Goal: Information Seeking & Learning: Learn about a topic

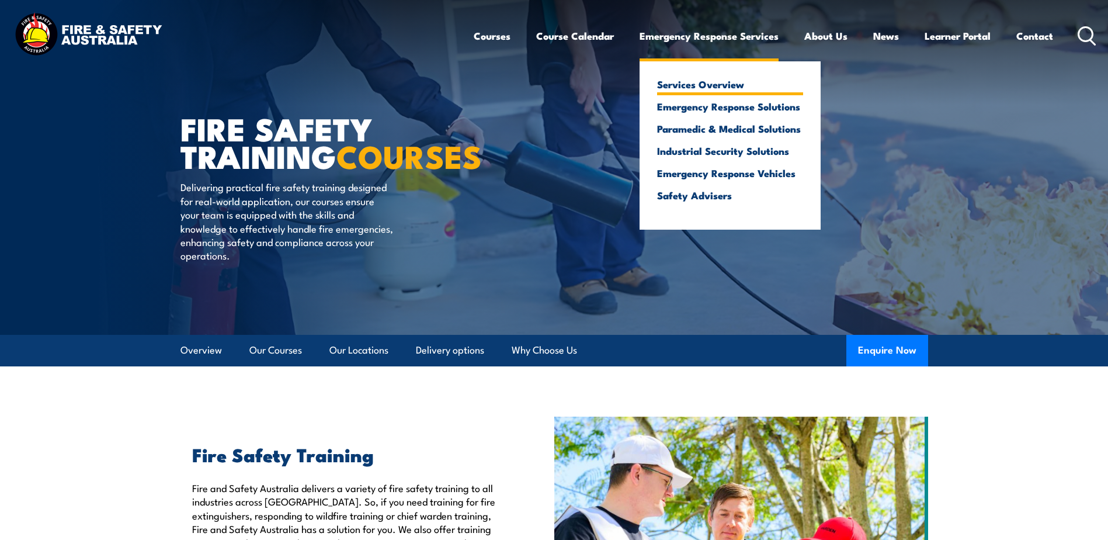
click at [681, 87] on link "Services Overview" at bounding box center [730, 84] width 146 height 11
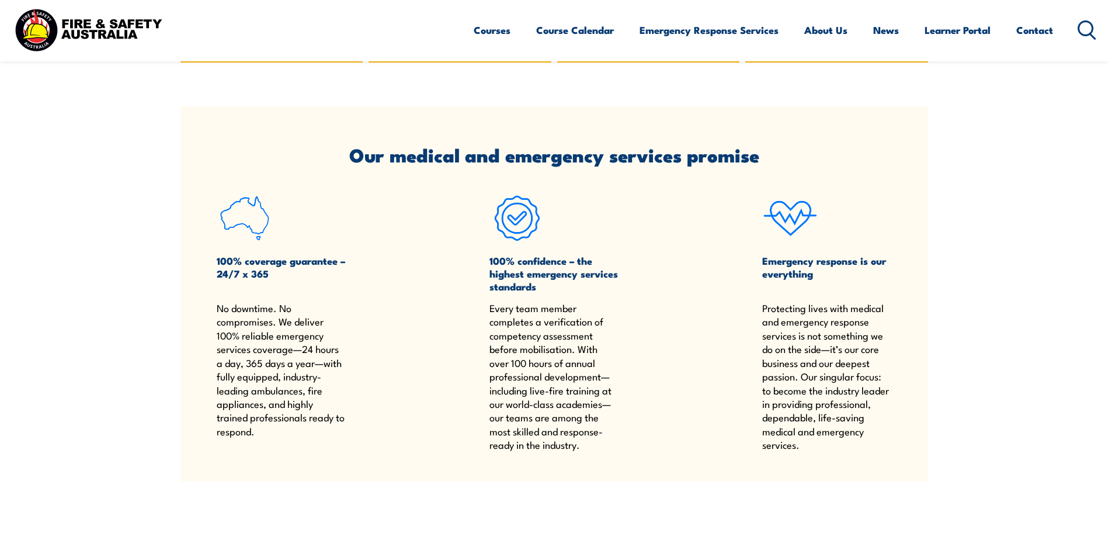
scroll to position [993, 0]
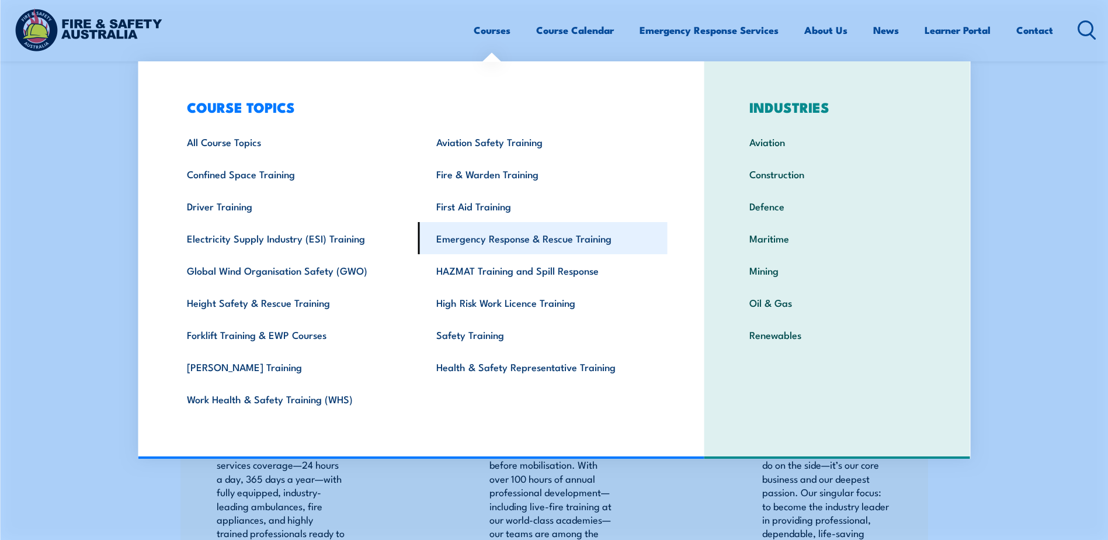
click at [537, 241] on link "Emergency Response & Rescue Training" at bounding box center [542, 238] width 249 height 32
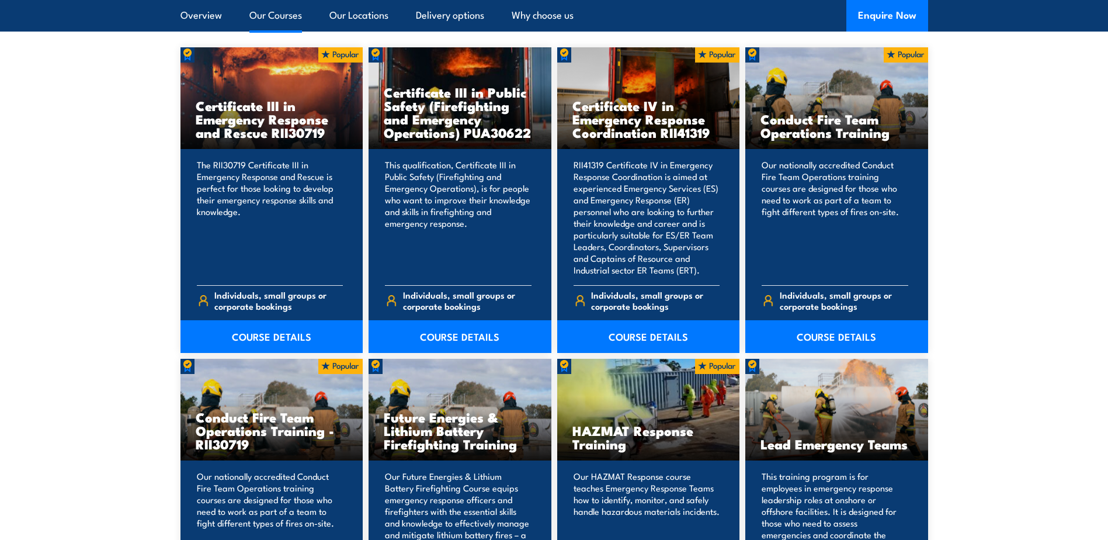
scroll to position [876, 0]
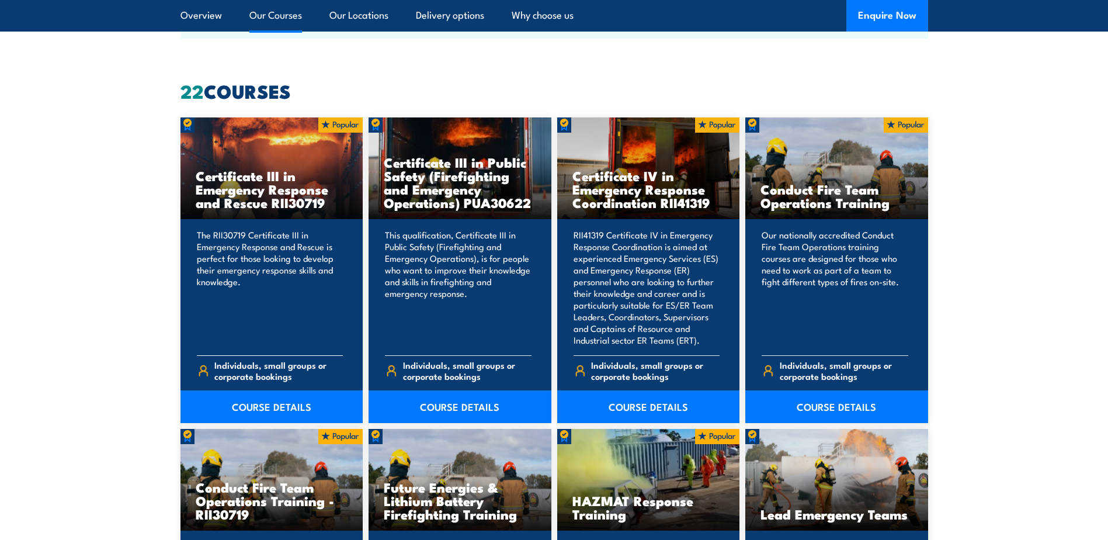
click at [274, 309] on p "The RII30719 Certificate III in Emergency Response and Rescue is perfect for th…" at bounding box center [270, 287] width 147 height 117
click at [256, 407] on link "COURSE DETAILS" at bounding box center [271, 406] width 183 height 33
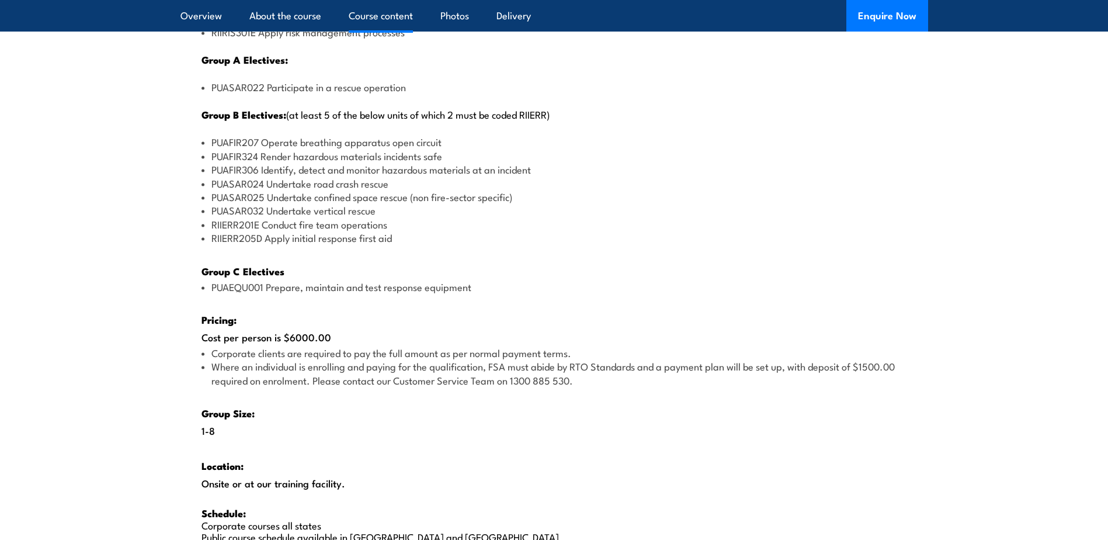
scroll to position [1577, 0]
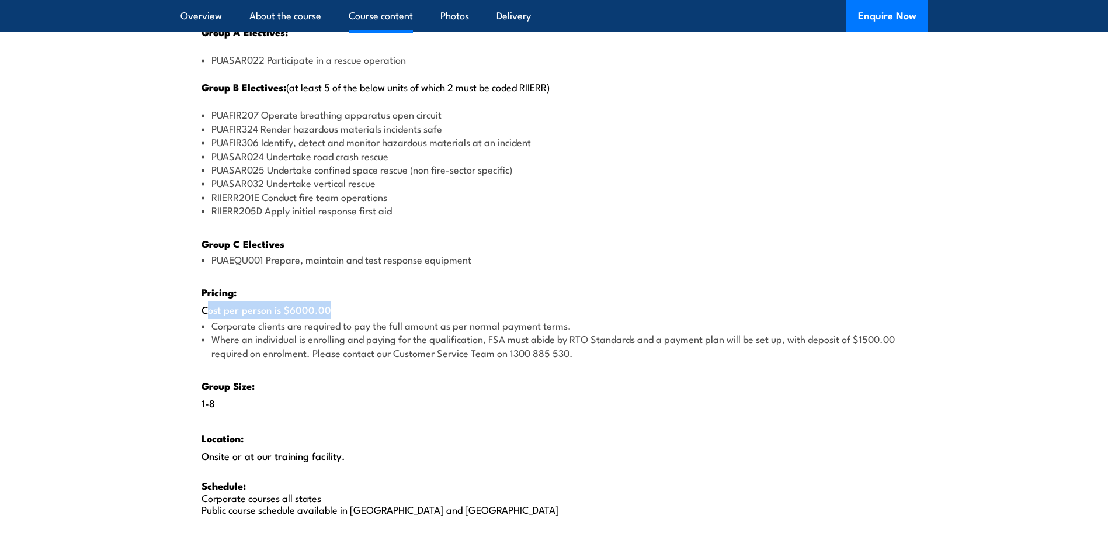
drag, startPoint x: 196, startPoint y: 311, endPoint x: 325, endPoint y: 310, distance: 129.1
click at [325, 310] on div "There are two options, you can choose between: INTENSIVE - Attending the intens…" at bounding box center [554, 124] width 748 height 831
drag, startPoint x: 325, startPoint y: 310, endPoint x: 360, endPoint y: 313, distance: 35.2
click at [360, 313] on div "There are two options, you can choose between: INTENSIVE - Attending the intens…" at bounding box center [554, 124] width 748 height 831
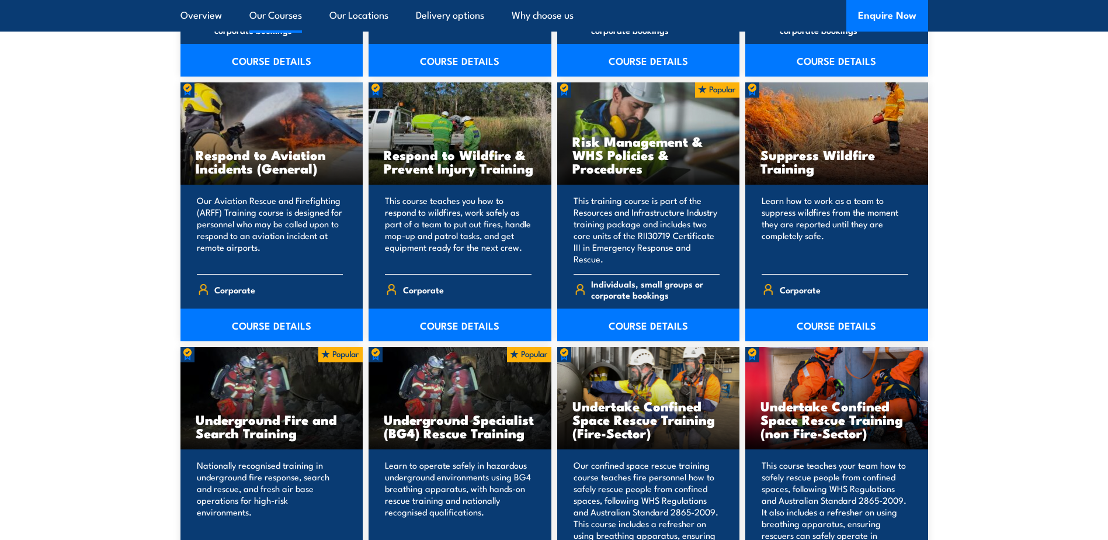
scroll to position [1986, 0]
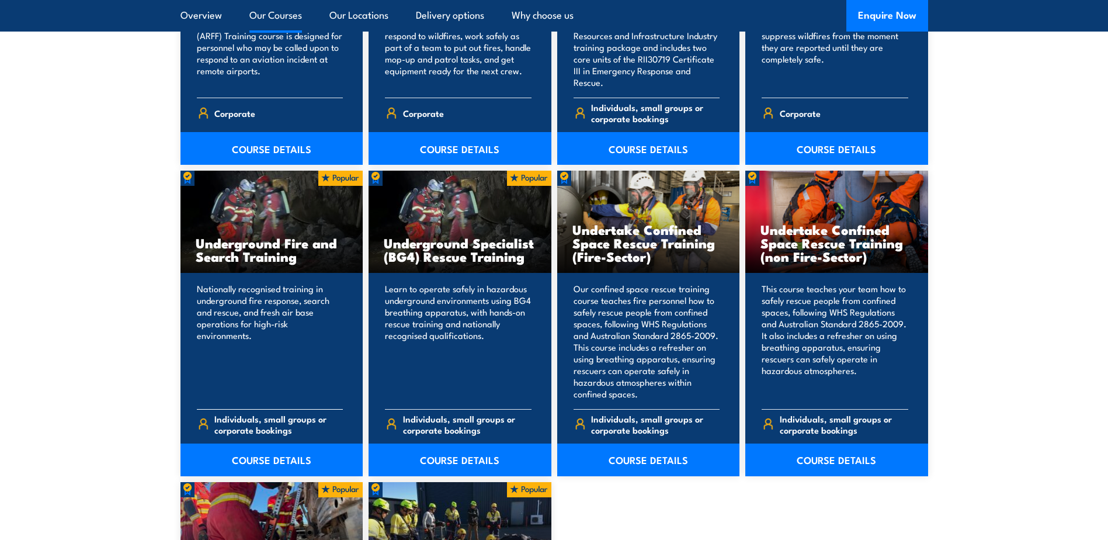
click at [223, 279] on div "Nationally recognised training in underground fire response, search and rescue,…" at bounding box center [271, 374] width 183 height 203
click at [232, 457] on link "COURSE DETAILS" at bounding box center [271, 459] width 183 height 33
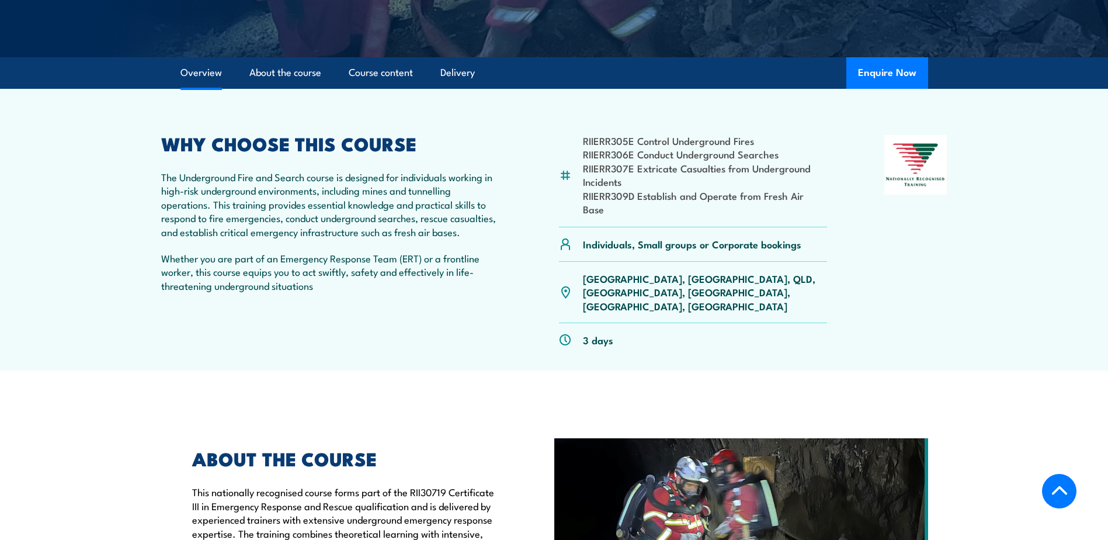
scroll to position [279, 0]
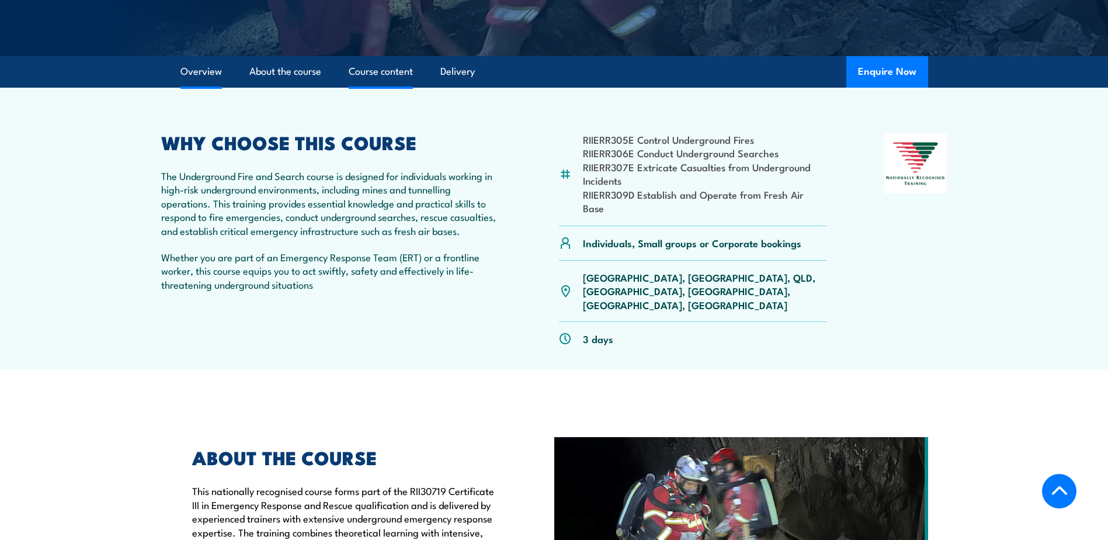
click at [387, 72] on link "Course content" at bounding box center [381, 71] width 64 height 31
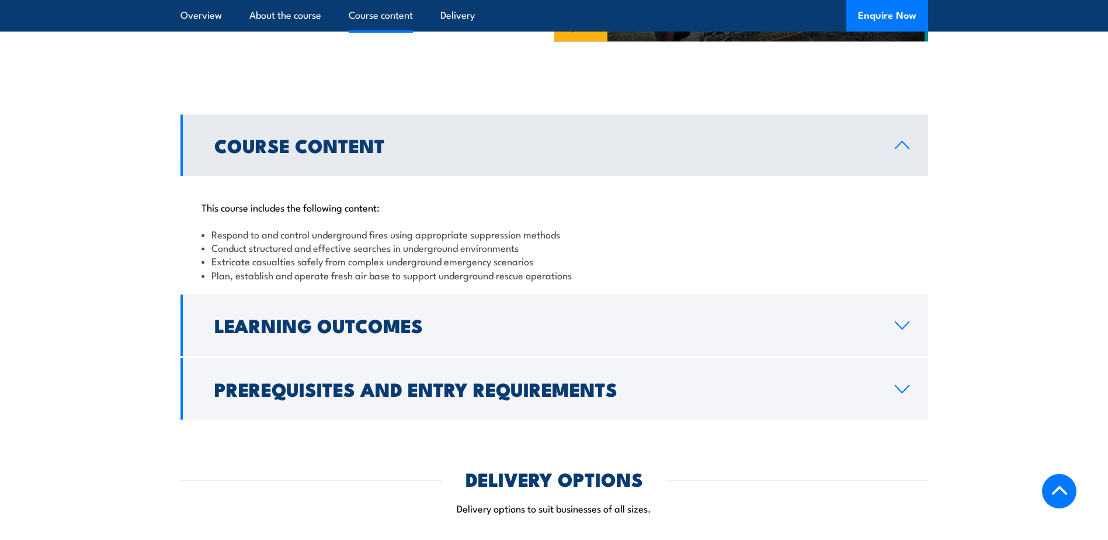
scroll to position [885, 0]
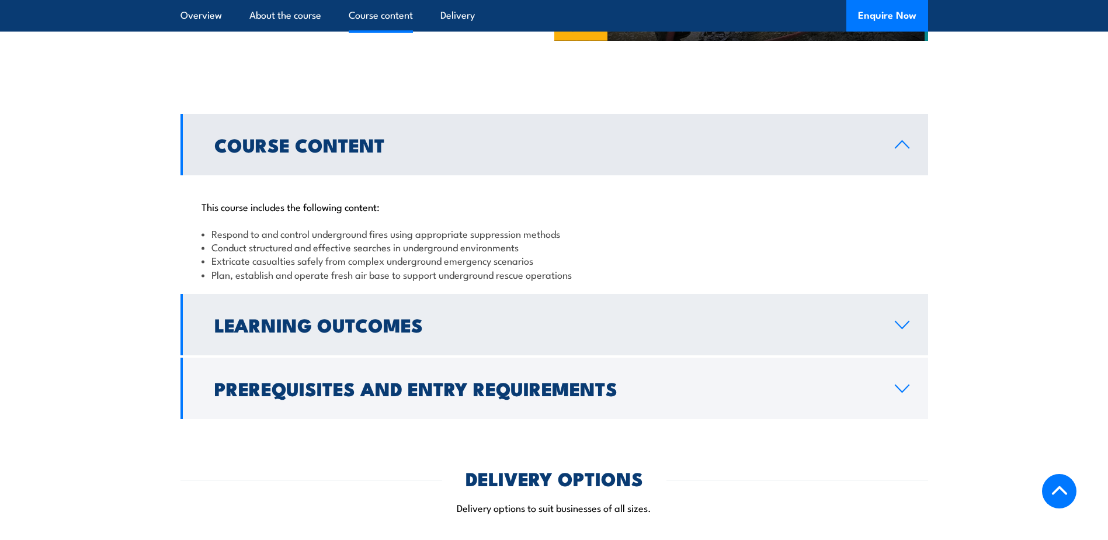
click at [297, 316] on h2 "Learning Outcomes" at bounding box center [545, 324] width 662 height 16
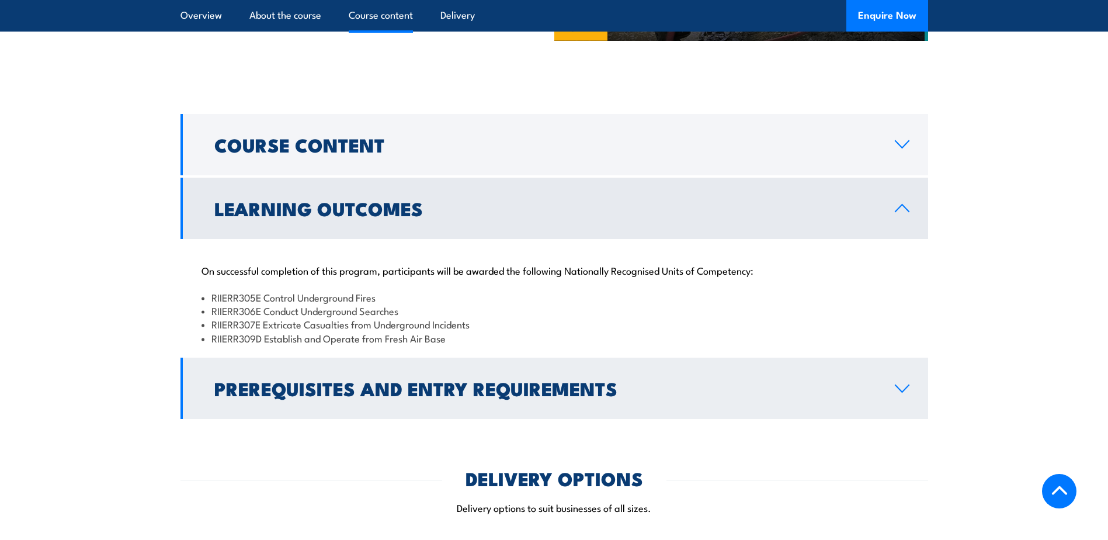
click at [289, 380] on h2 "Prerequisites and Entry Requirements" at bounding box center [545, 388] width 662 height 16
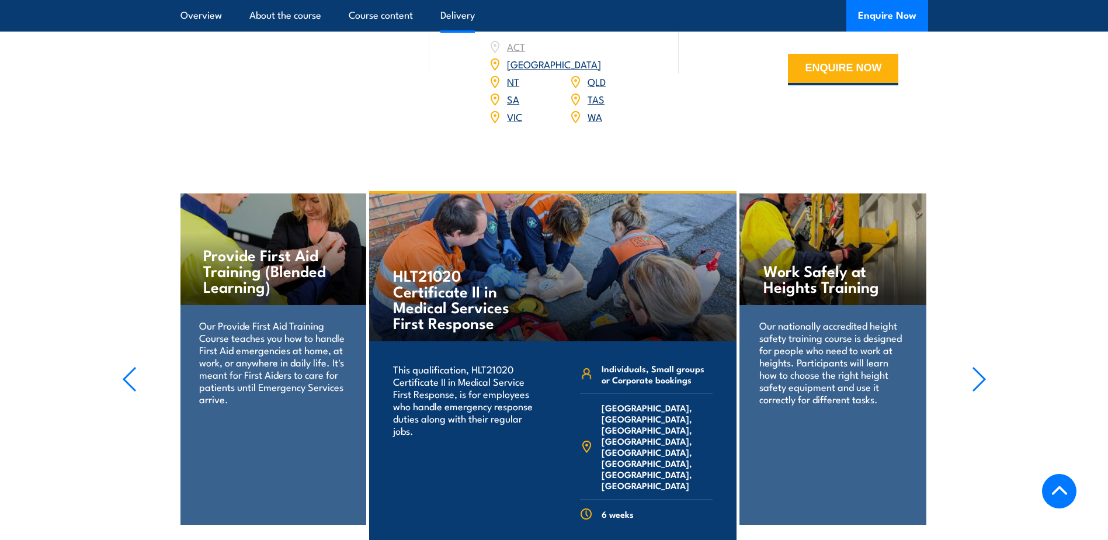
scroll to position [1552, 0]
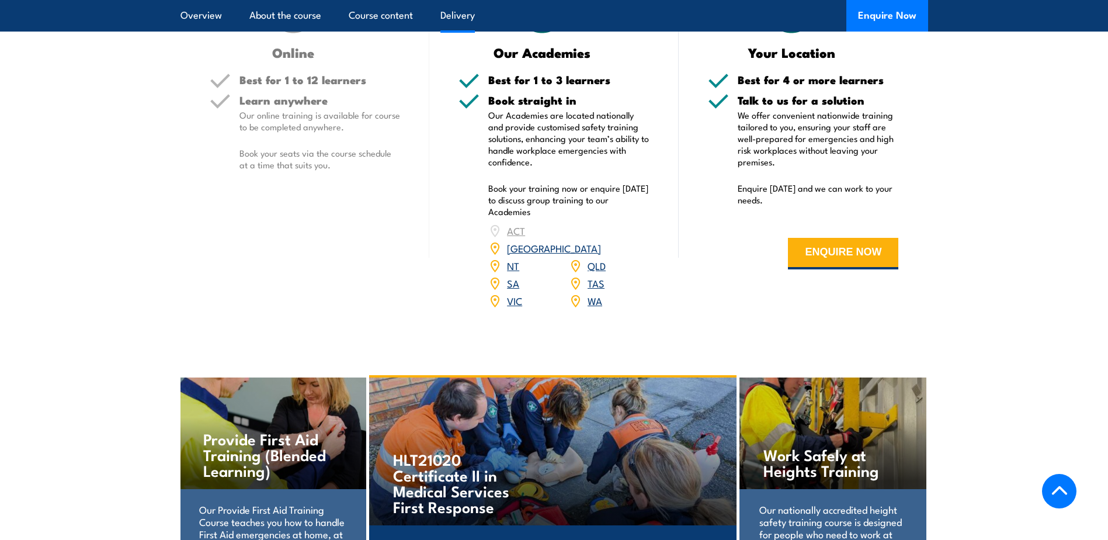
click at [598, 293] on link "WA" at bounding box center [595, 300] width 15 height 14
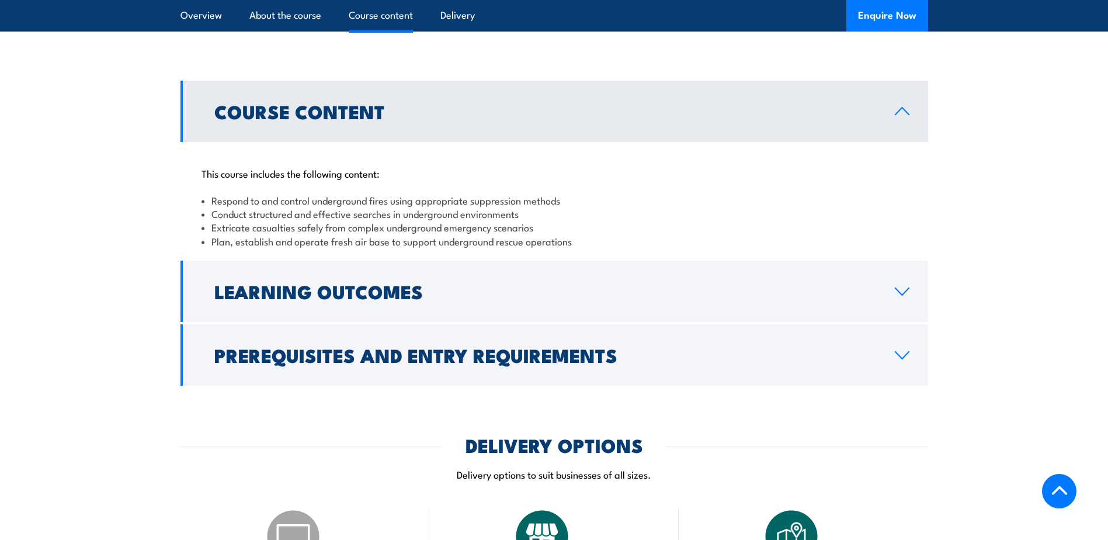
scroll to position [935, 0]
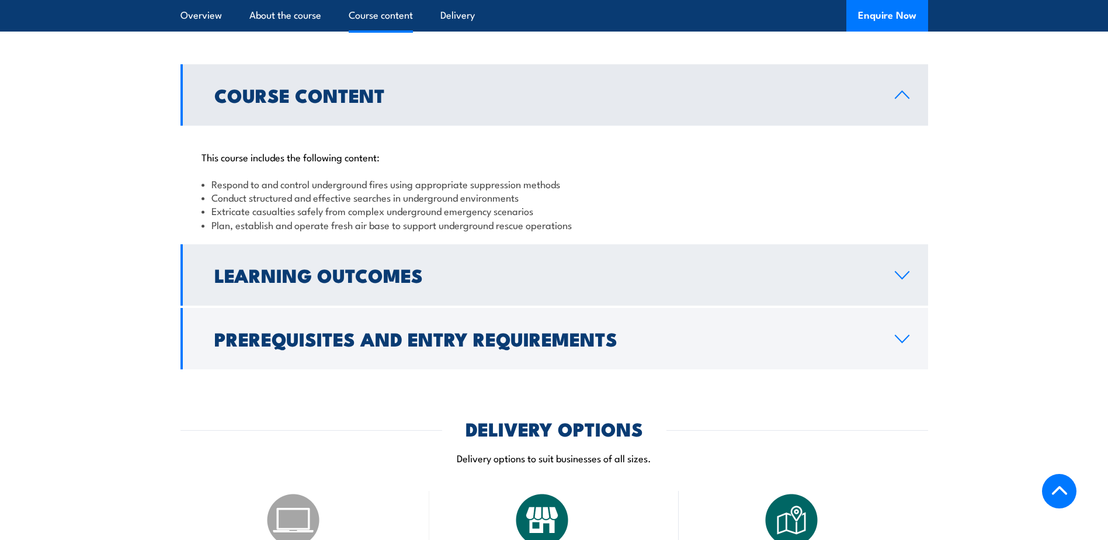
click at [373, 266] on h2 "Learning Outcomes" at bounding box center [545, 274] width 662 height 16
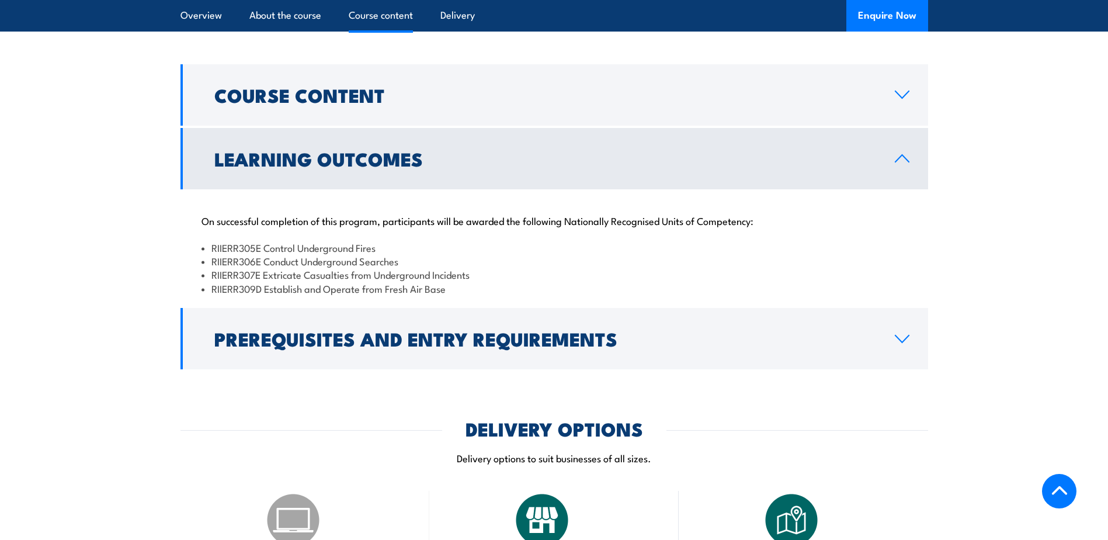
click at [404, 150] on h2 "Learning Outcomes" at bounding box center [545, 158] width 662 height 16
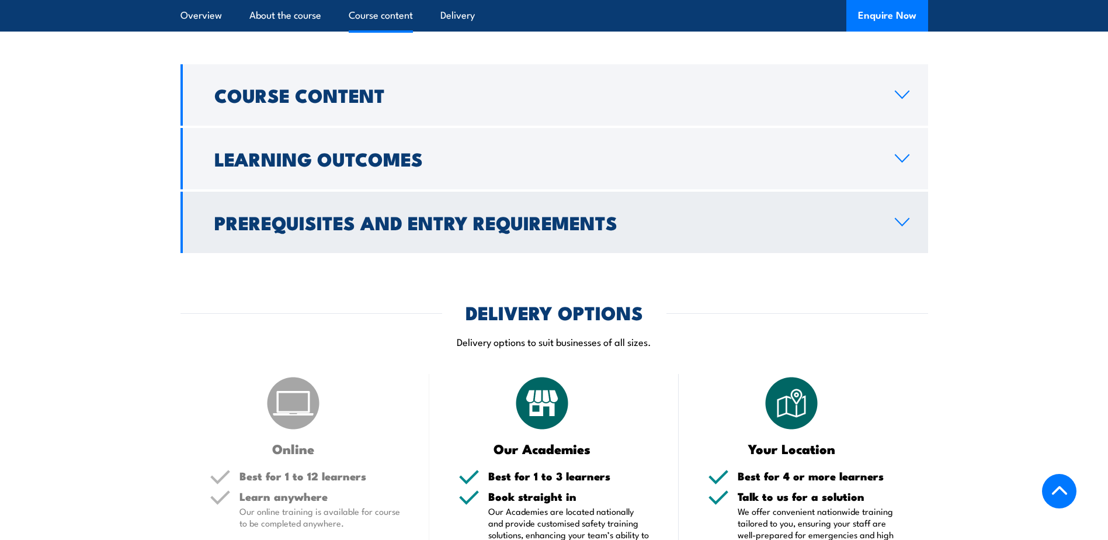
click at [363, 214] on h2 "Prerequisites and Entry Requirements" at bounding box center [545, 222] width 662 height 16
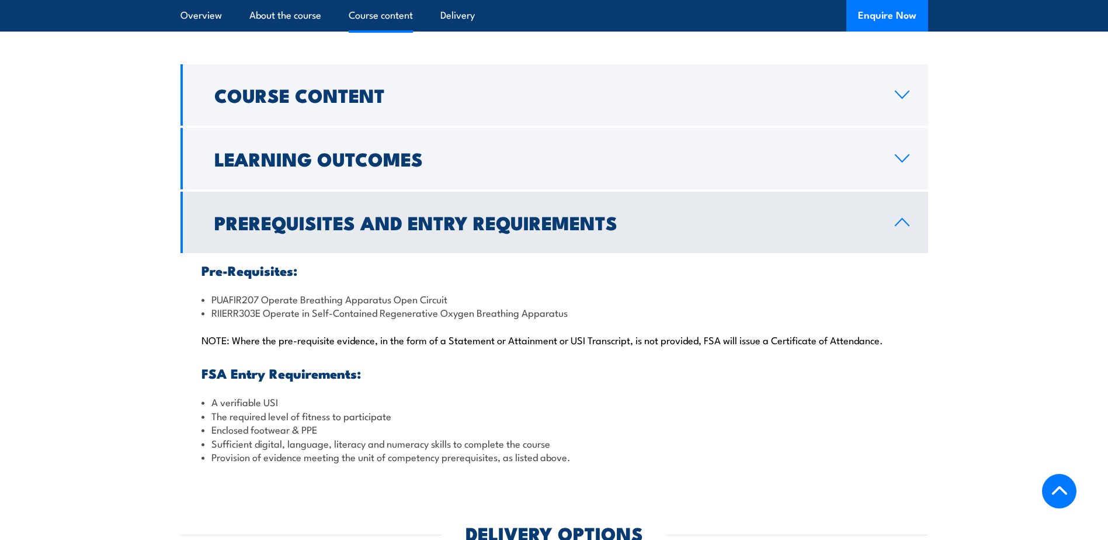
click at [363, 214] on h2 "Prerequisites and Entry Requirements" at bounding box center [545, 222] width 662 height 16
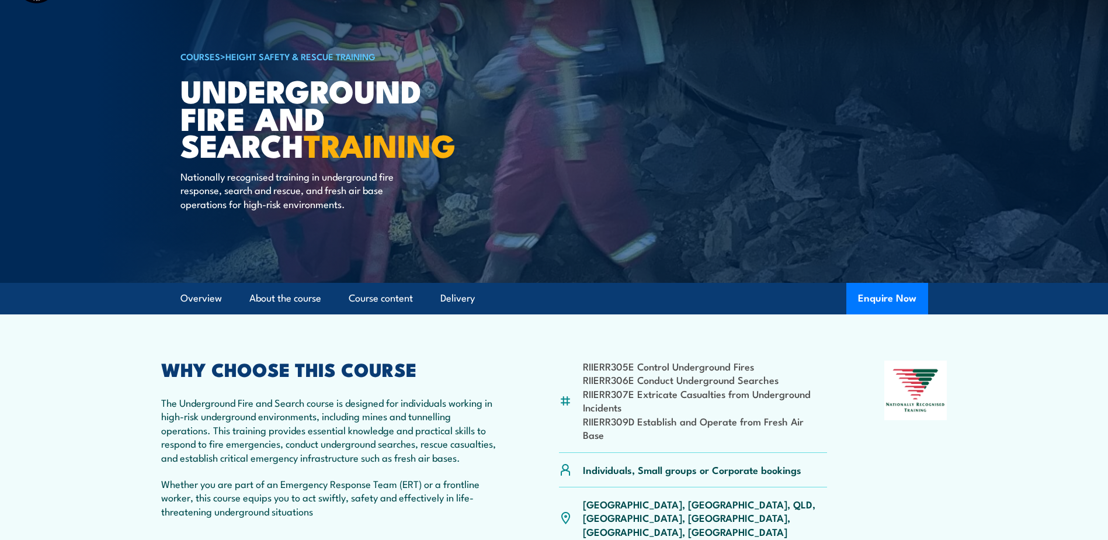
scroll to position [0, 0]
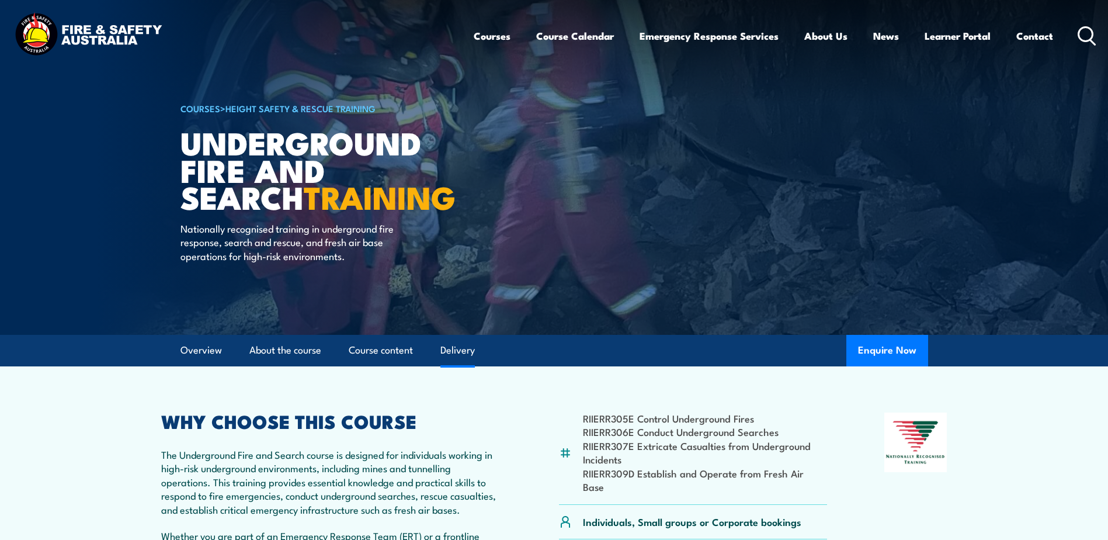
click at [452, 353] on link "Delivery" at bounding box center [457, 350] width 34 height 31
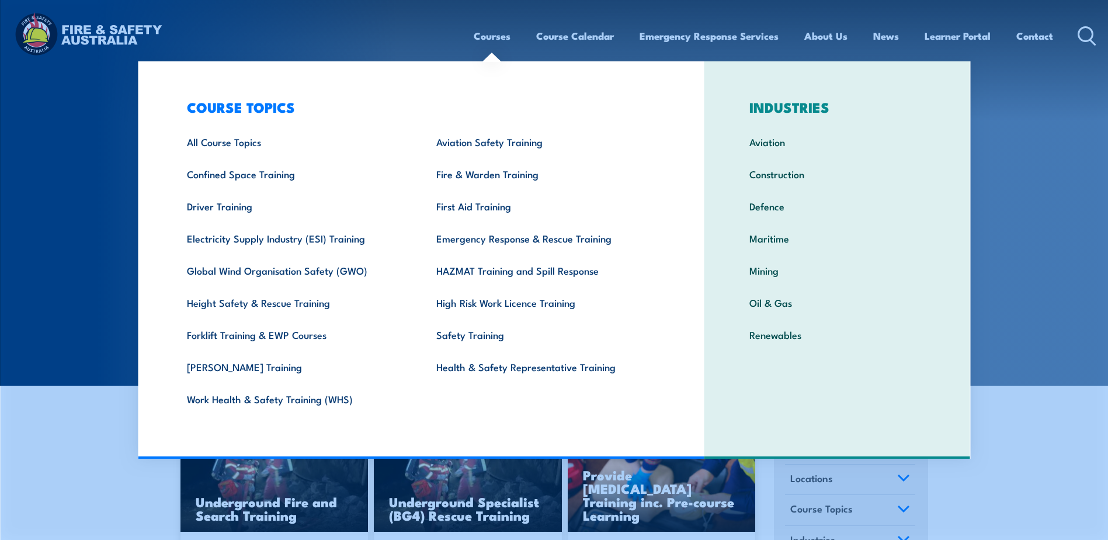
click at [477, 40] on link "Courses" at bounding box center [492, 35] width 37 height 31
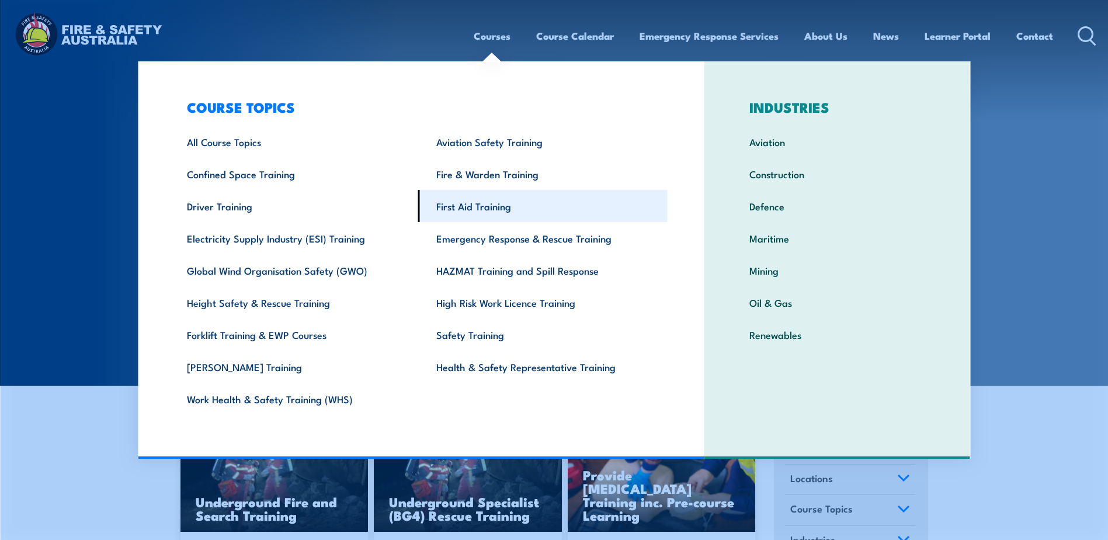
click at [464, 202] on link "First Aid Training" at bounding box center [542, 206] width 249 height 32
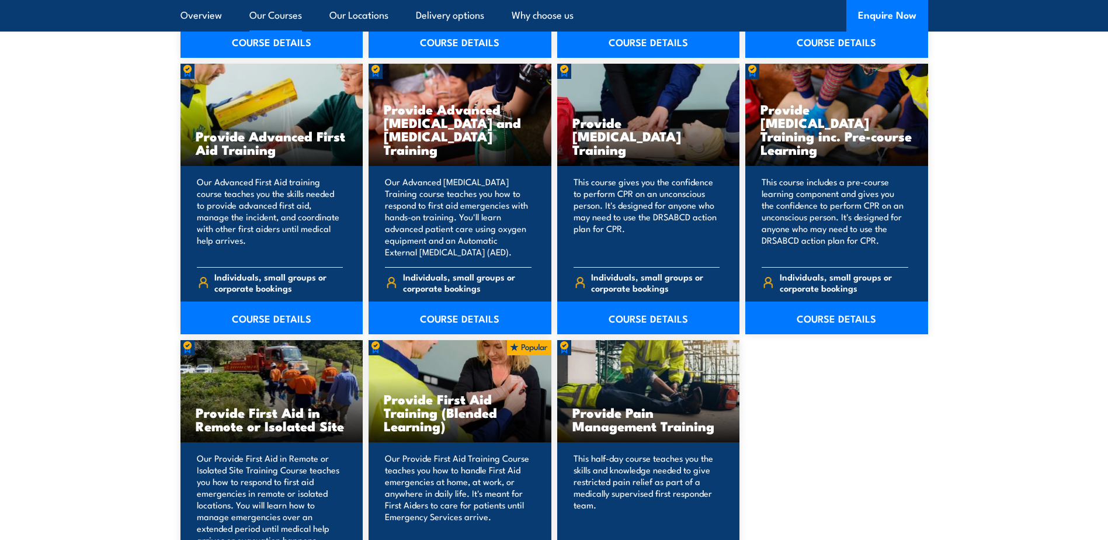
scroll to position [1460, 0]
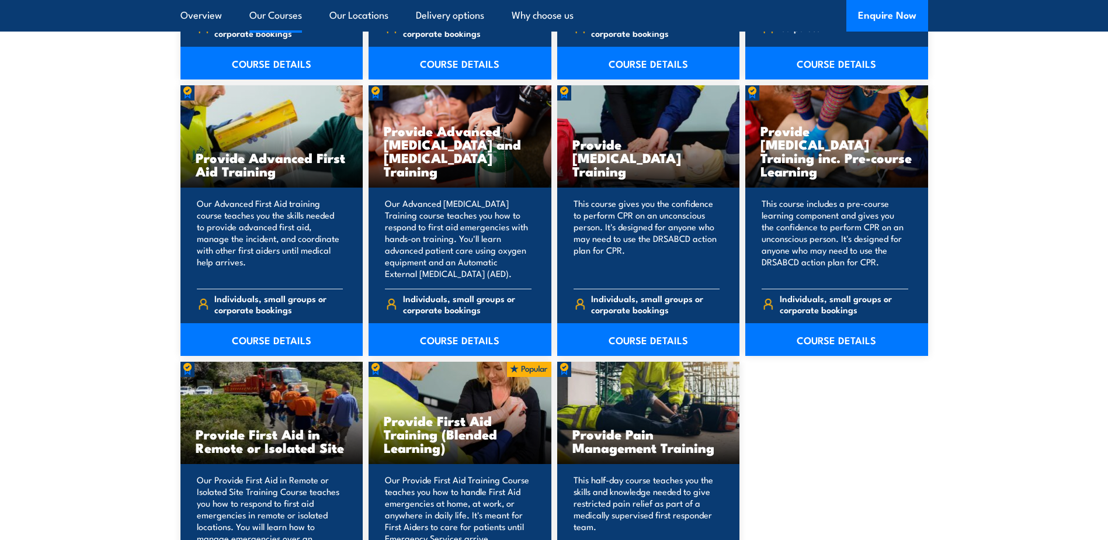
click at [266, 13] on link "Our Courses" at bounding box center [275, 15] width 53 height 31
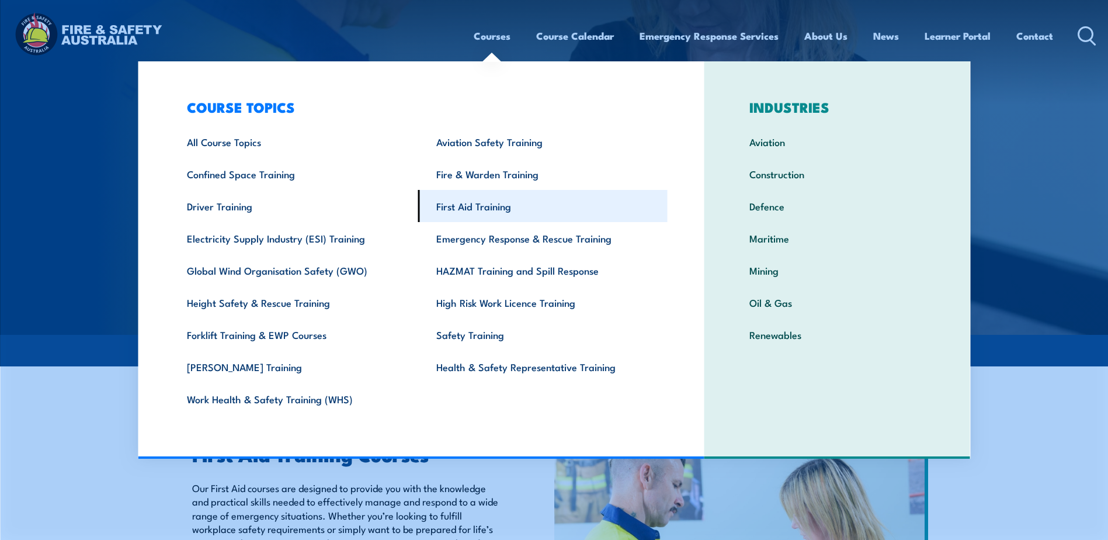
click at [472, 206] on link "First Aid Training" at bounding box center [542, 206] width 249 height 32
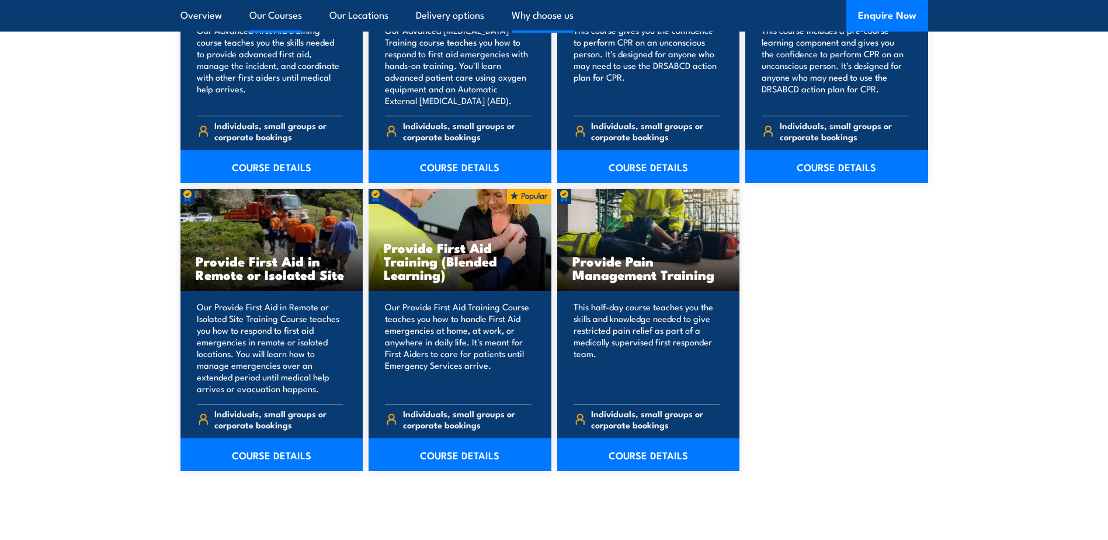
scroll to position [1402, 0]
